Goal: Information Seeking & Learning: Compare options

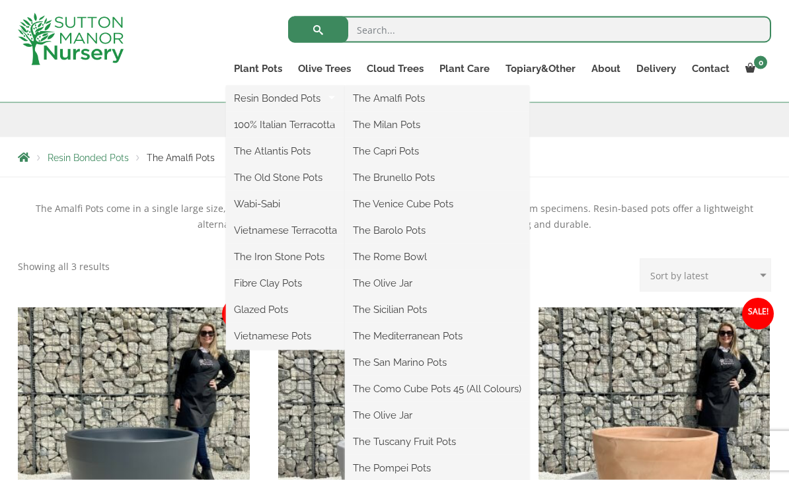
scroll to position [192, 0]
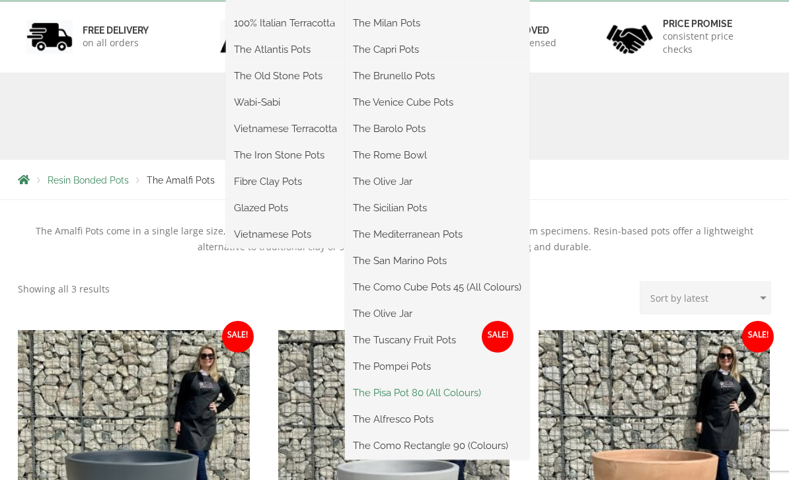
scroll to position [234, 0]
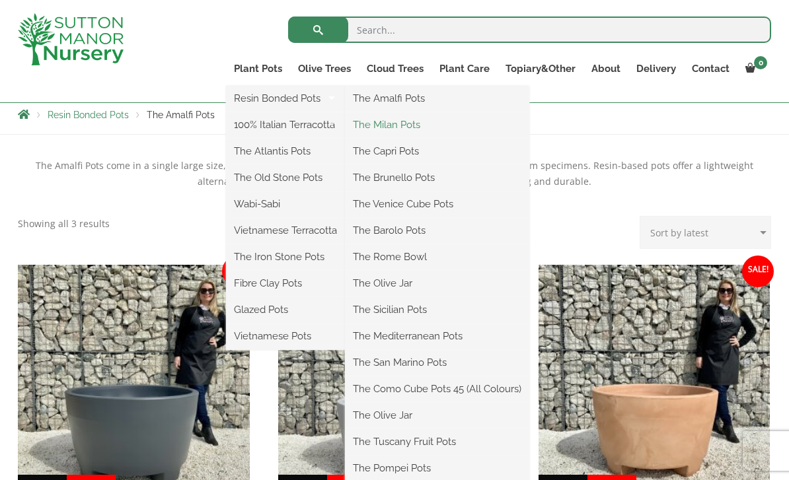
click at [410, 126] on link "The Milan Pots" at bounding box center [437, 125] width 184 height 20
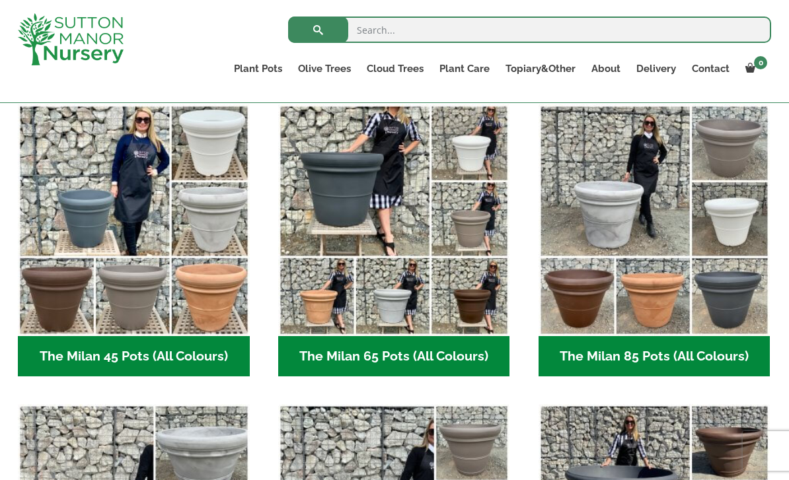
scroll to position [345, 0]
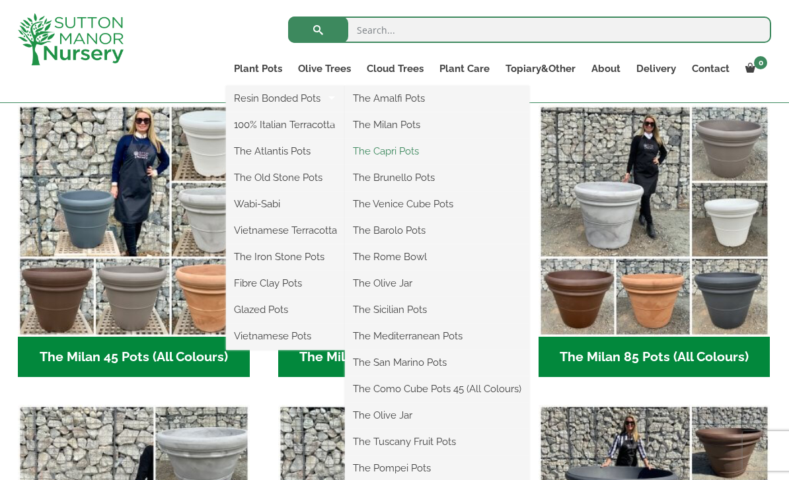
click at [407, 157] on link "The Capri Pots" at bounding box center [437, 151] width 184 height 20
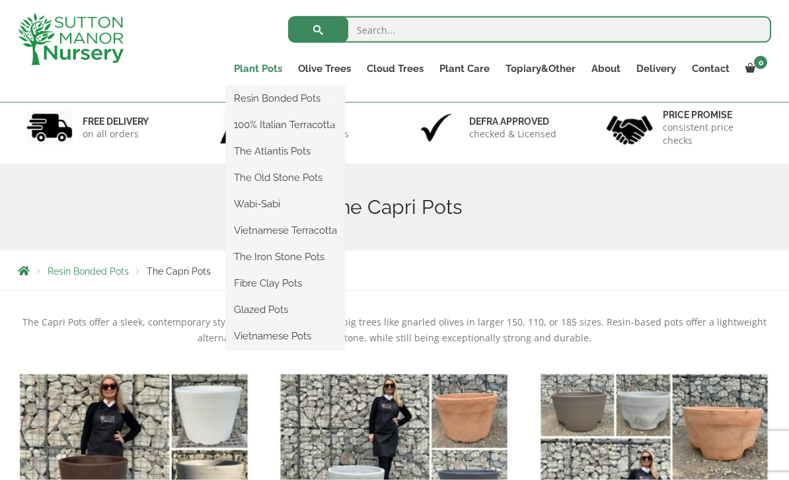
scroll to position [78, 0]
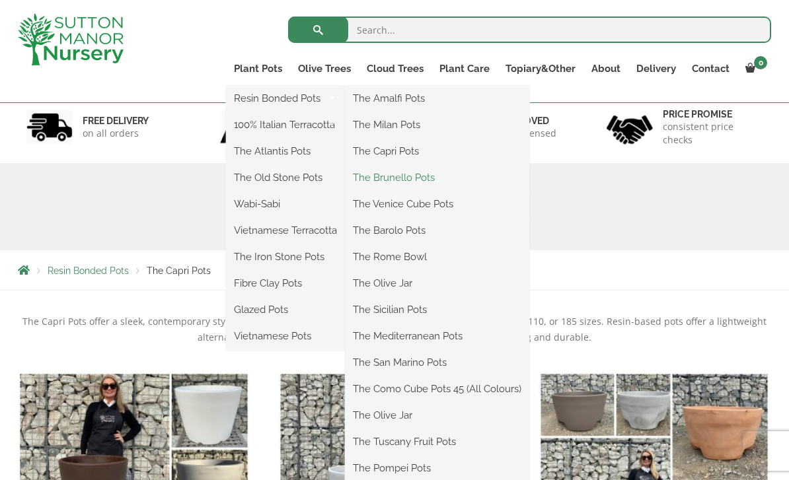
click at [431, 174] on link "The Brunello Pots" at bounding box center [437, 178] width 184 height 20
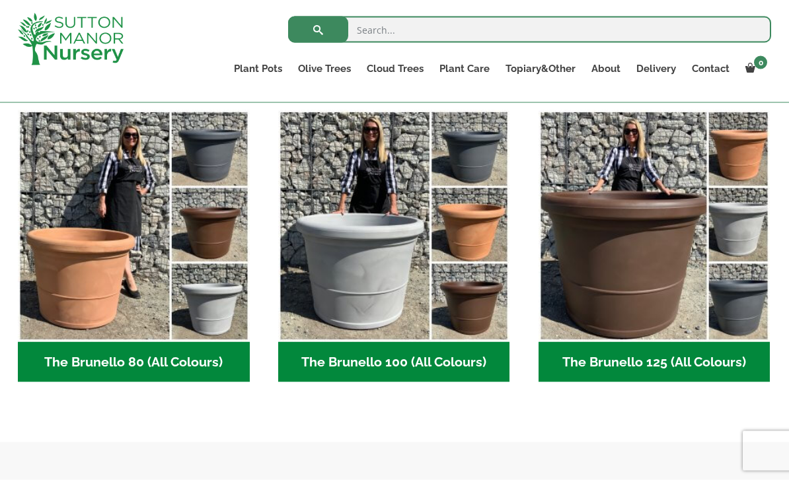
scroll to position [340, 0]
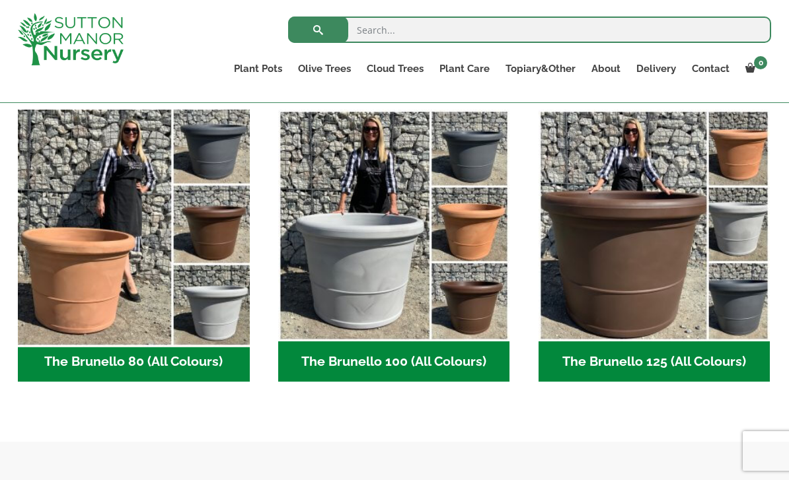
click at [145, 281] on img "Visit product category The Brunello 80 (All Colours)" at bounding box center [133, 225] width 243 height 243
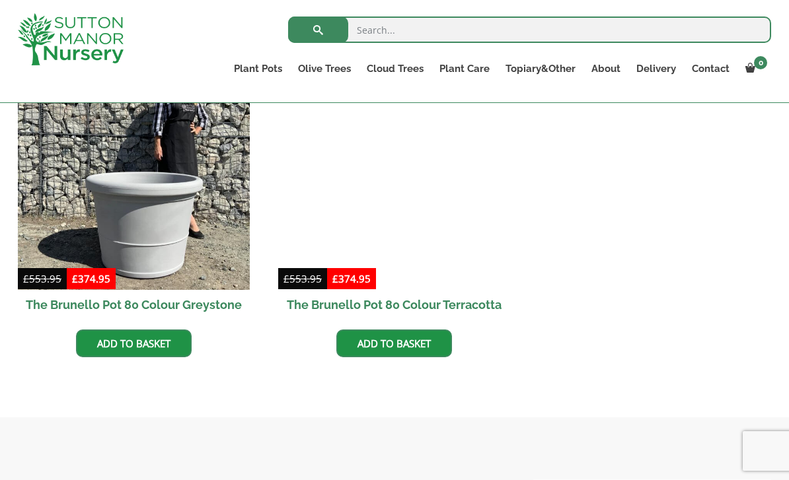
scroll to position [725, 0]
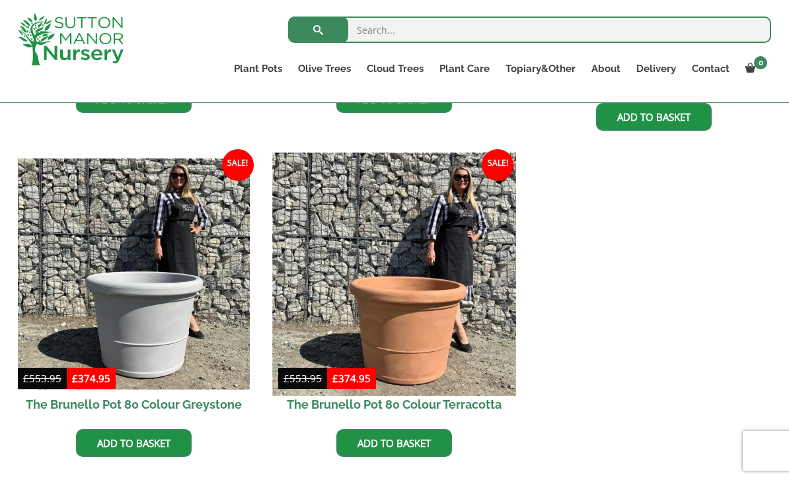
click at [410, 322] on img at bounding box center [393, 274] width 243 height 243
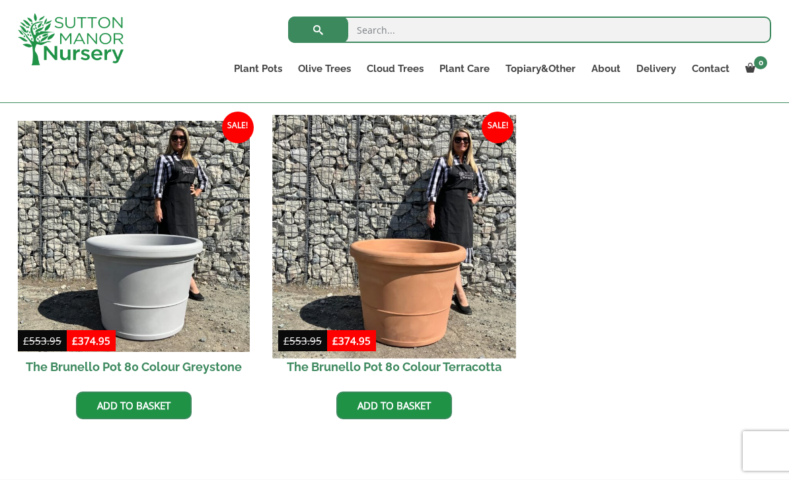
scroll to position [669, 0]
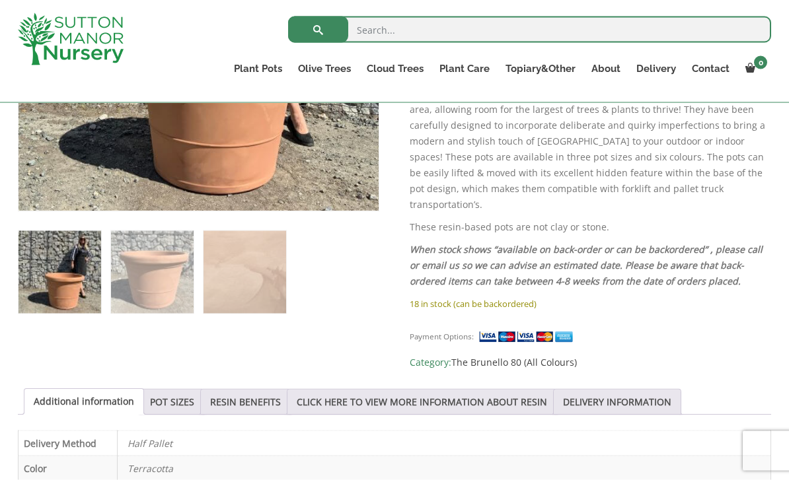
scroll to position [464, 0]
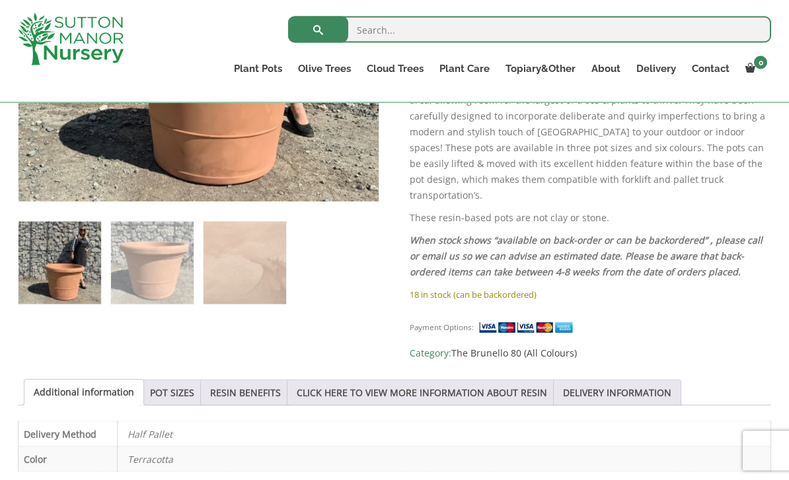
click at [751, 453] on div "Sale! 🔍 The Brunello Pot 80 Colour Terracotta £ 553.95 Original price was: £553…" at bounding box center [394, 336] width 753 height 991
click at [184, 381] on link "POT SIZES" at bounding box center [172, 393] width 44 height 25
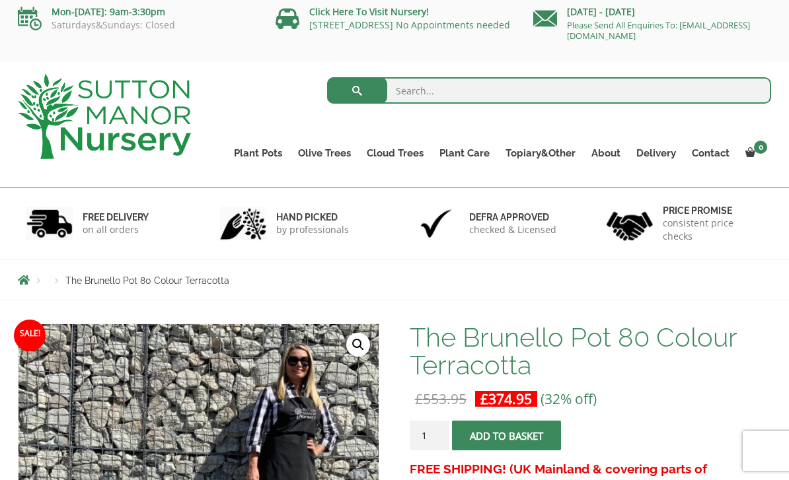
scroll to position [0, 0]
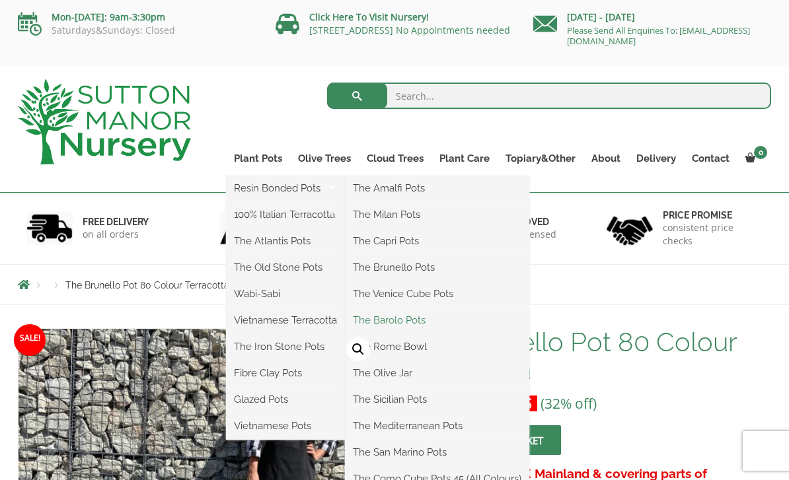
click at [406, 319] on link "The Barolo Pots" at bounding box center [437, 321] width 184 height 20
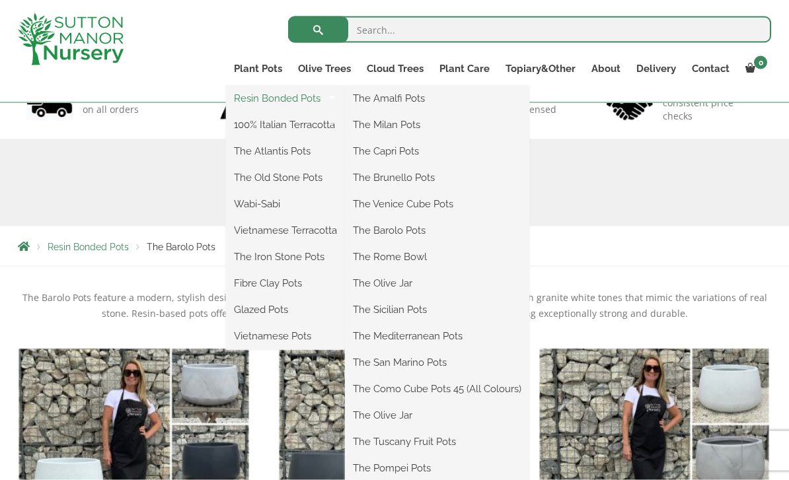
scroll to position [102, 0]
click at [397, 282] on link "The Olive Jar" at bounding box center [437, 284] width 184 height 20
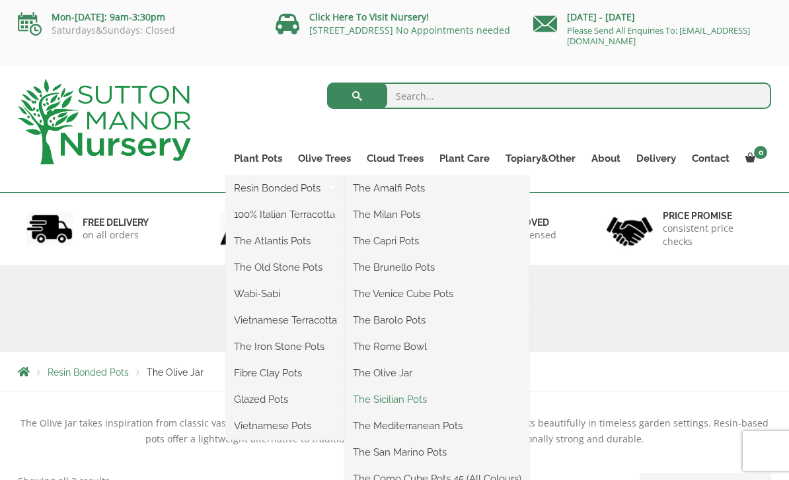
click at [426, 403] on link "The Sicilian Pots" at bounding box center [437, 400] width 184 height 20
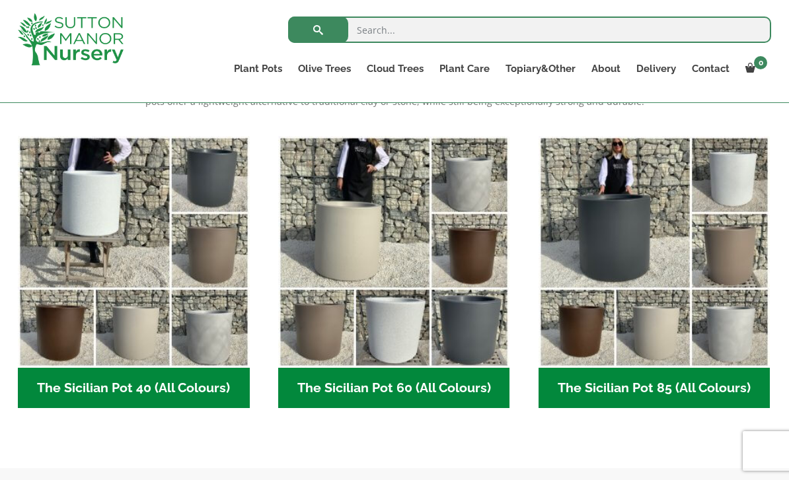
scroll to position [313, 0]
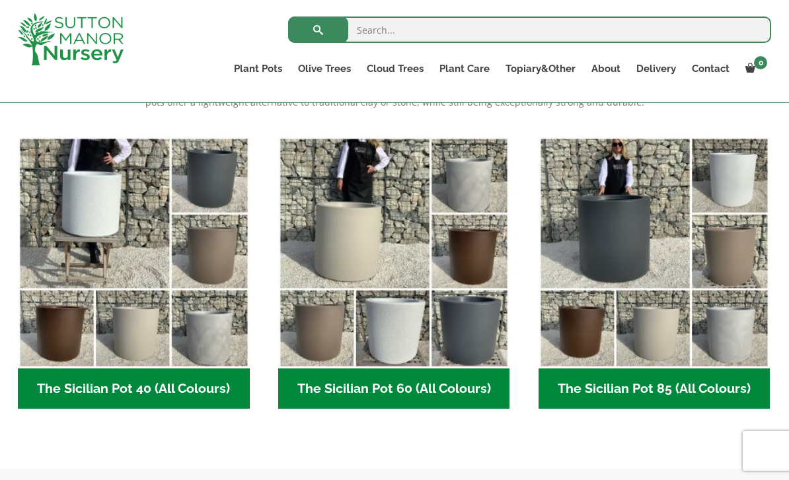
click at [401, 386] on h2 "The Sicilian Pot 60 (All Colours) (6)" at bounding box center [394, 389] width 232 height 41
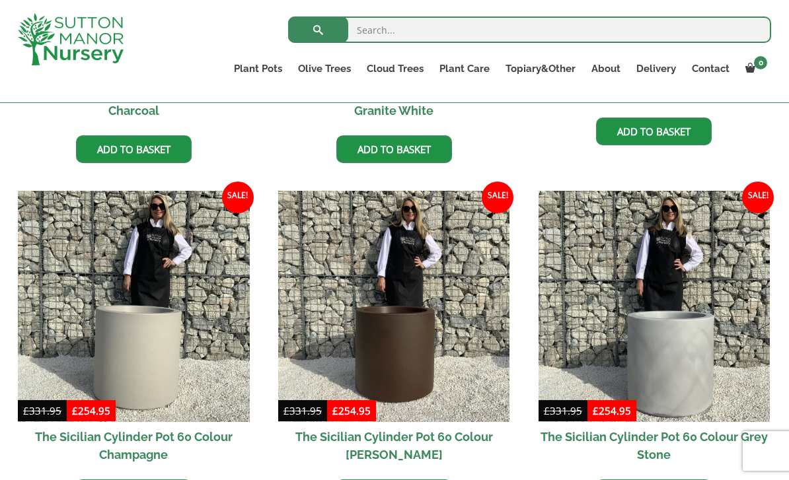
scroll to position [593, 0]
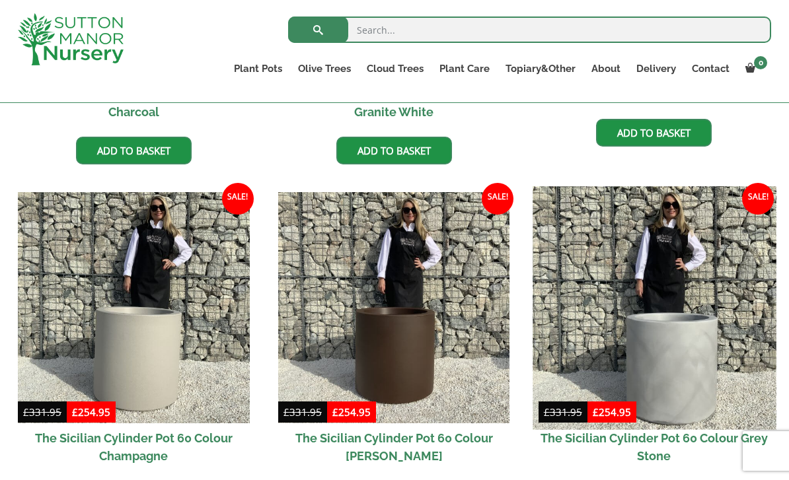
click at [679, 356] on img at bounding box center [654, 307] width 243 height 243
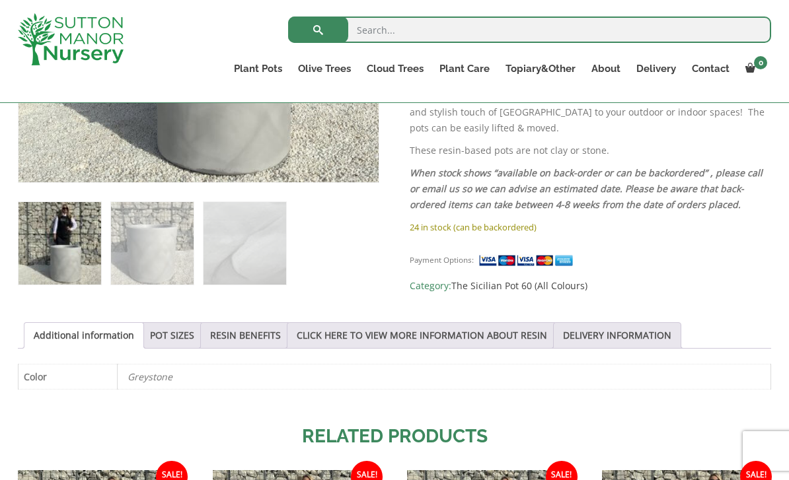
scroll to position [491, 0]
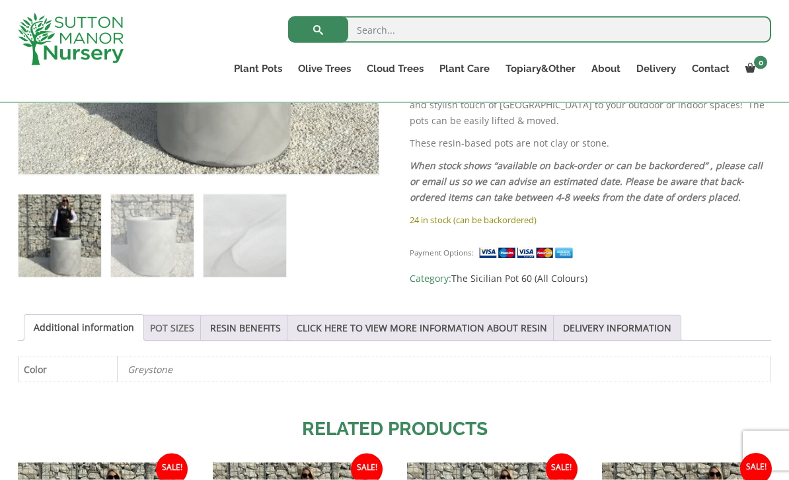
click at [182, 334] on link "POT SIZES" at bounding box center [172, 328] width 44 height 25
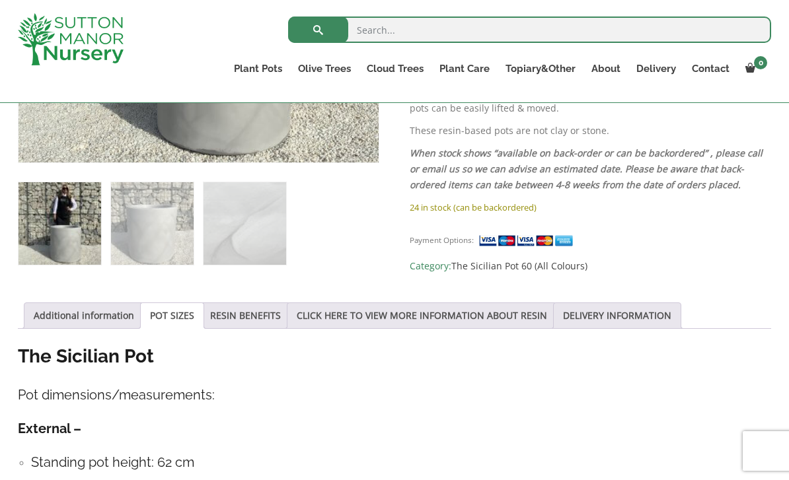
scroll to position [505, 0]
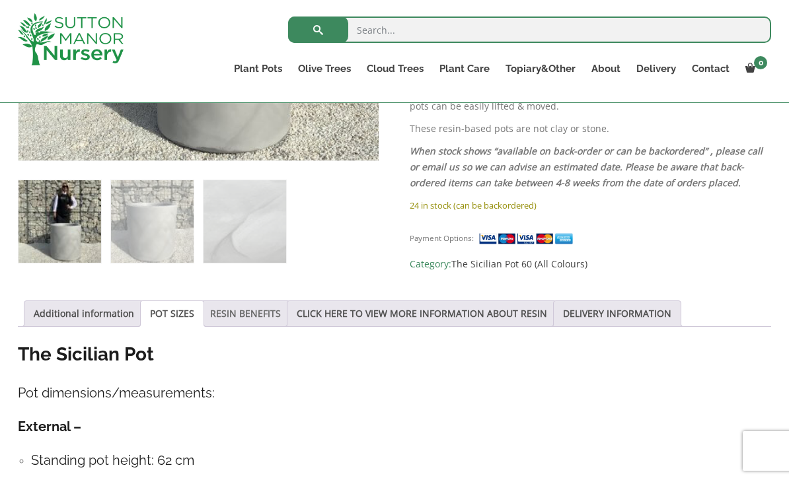
click at [268, 316] on link "RESIN BENEFITS" at bounding box center [245, 313] width 71 height 25
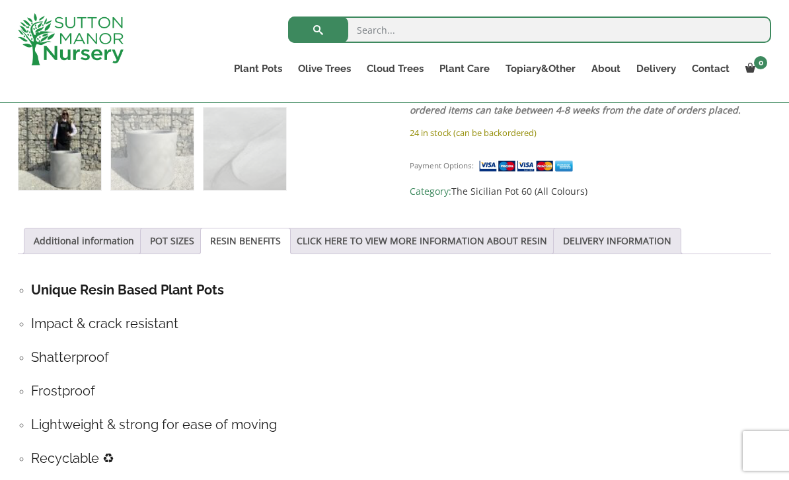
scroll to position [577, 0]
click at [433, 243] on link "CLICK HERE TO VIEW MORE INFORMATION ABOUT RESIN" at bounding box center [422, 241] width 250 height 25
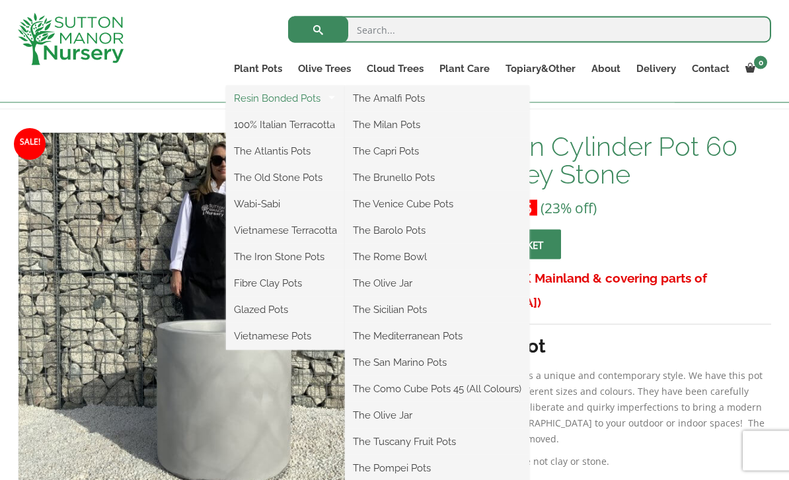
scroll to position [173, 0]
click at [430, 338] on link "The Mediterranean Pots" at bounding box center [437, 336] width 184 height 20
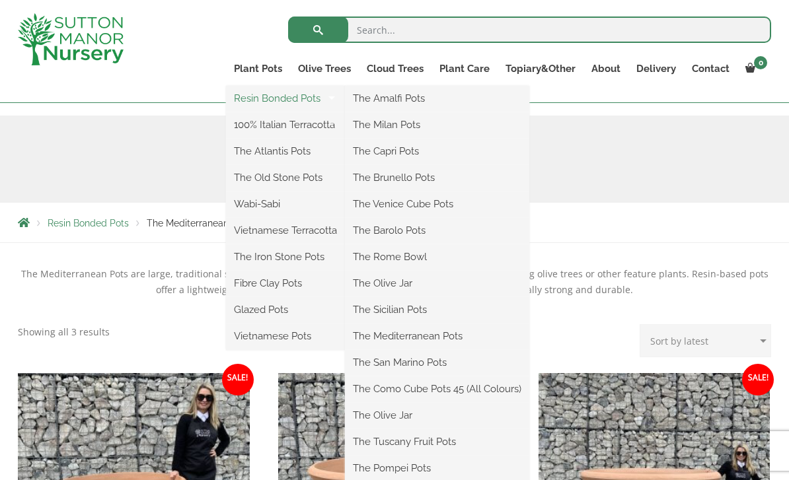
scroll to position [128, 0]
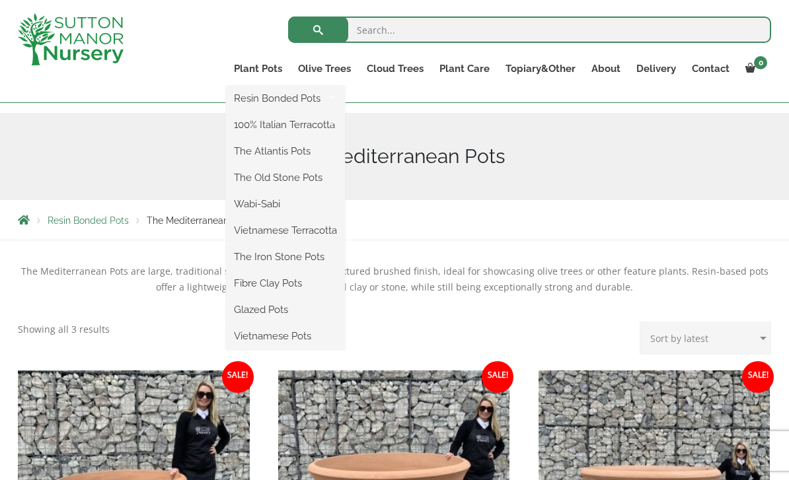
click at [265, 86] on ul "Resin Bonded Pots The Amalfi Pots The Milan Pots The Capri Pots The Brunello Po…" at bounding box center [285, 218] width 119 height 264
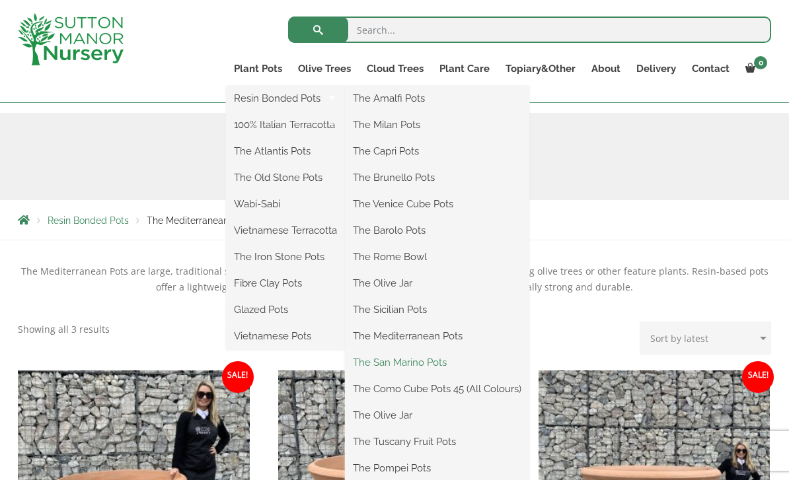
click at [423, 357] on link "The San Marino Pots" at bounding box center [437, 363] width 184 height 20
